Goal: Information Seeking & Learning: Learn about a topic

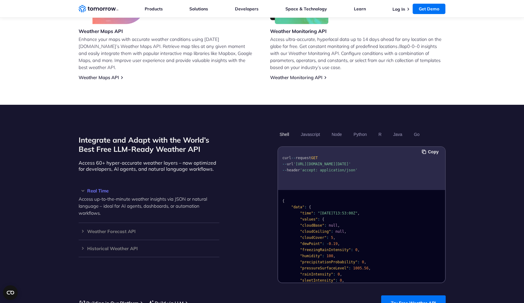
scroll to position [436, 0]
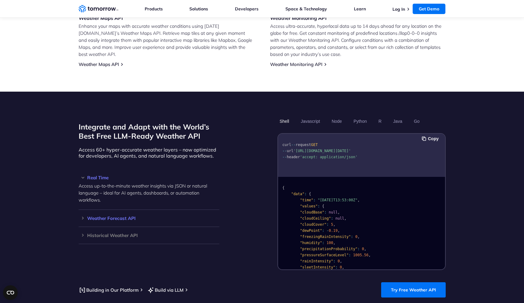
click at [83, 214] on div "Weather Forecast API Access ultra-accurate, hyperlocal data up to 14 days in th…" at bounding box center [149, 218] width 141 height 17
click at [83, 216] on h3 "Weather Forecast API" at bounding box center [149, 218] width 141 height 5
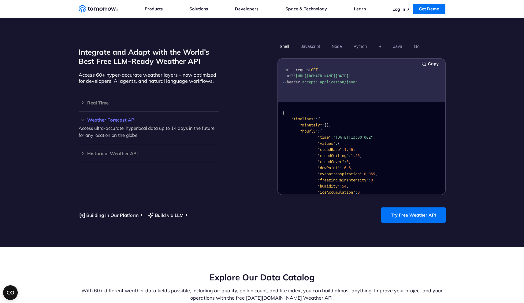
scroll to position [0, 0]
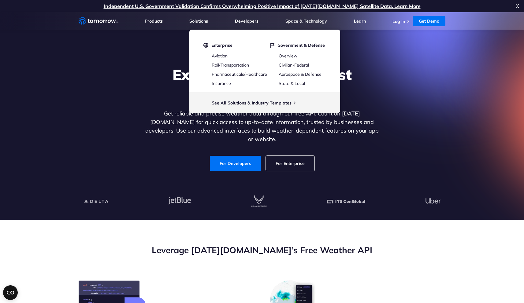
click at [222, 64] on link "Rail/Transportation" at bounding box center [230, 65] width 37 height 6
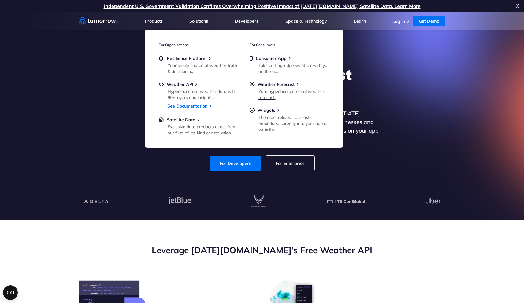
click at [277, 88] on link "Weather Forecast Your hyperlocal personal weather forecast." at bounding box center [290, 91] width 80 height 18
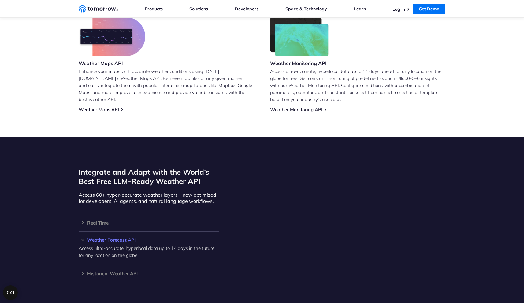
scroll to position [442, 0]
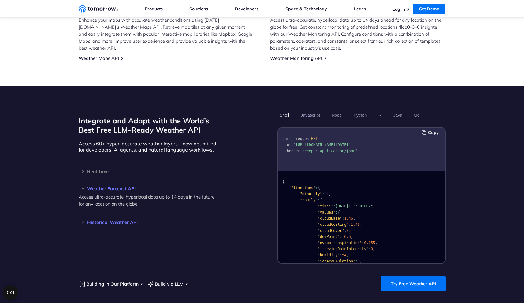
click at [83, 218] on div "Historical Weather API Optimize your operations with access to hourly and daily…" at bounding box center [149, 222] width 141 height 17
click at [85, 220] on h3 "Historical Weather API" at bounding box center [149, 222] width 141 height 5
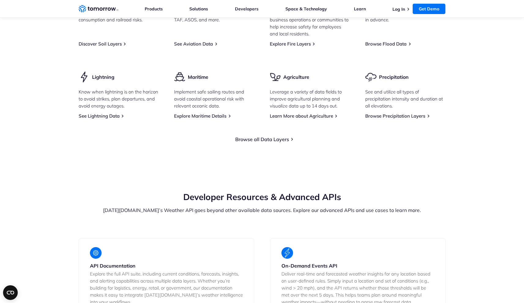
scroll to position [960, 0]
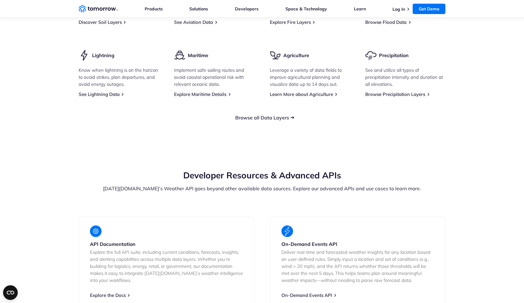
click at [254, 115] on link "Browse all Data Layers" at bounding box center [262, 118] width 54 height 6
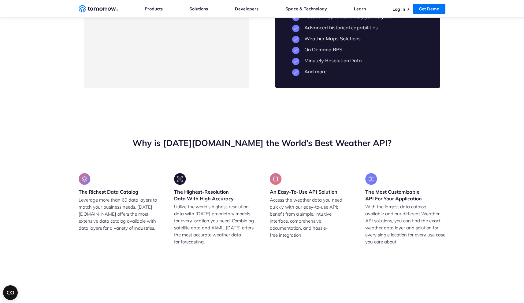
scroll to position [1584, 0]
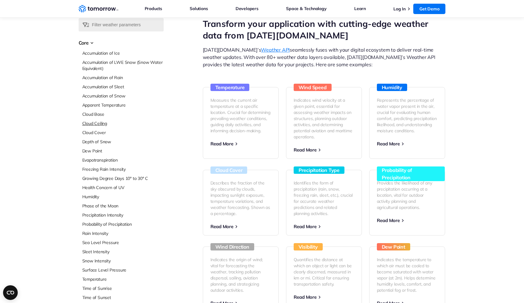
scroll to position [61, 0]
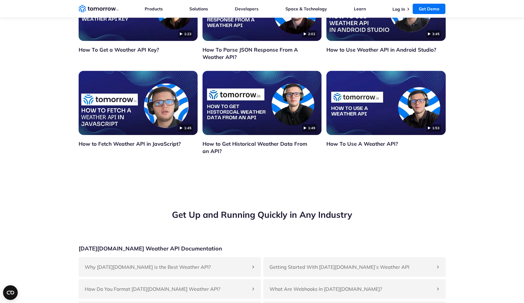
scroll to position [1446, 0]
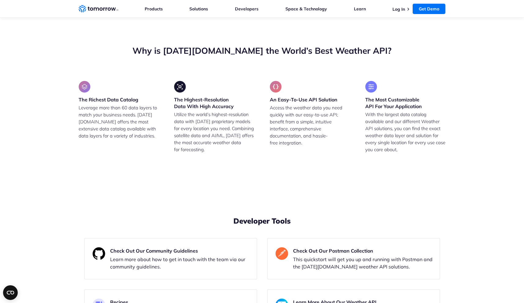
drag, startPoint x: 378, startPoint y: 212, endPoint x: 302, endPoint y: 212, distance: 75.8
copy li "Advanced historical capabilities"
